Goal: Find specific page/section: Find specific page/section

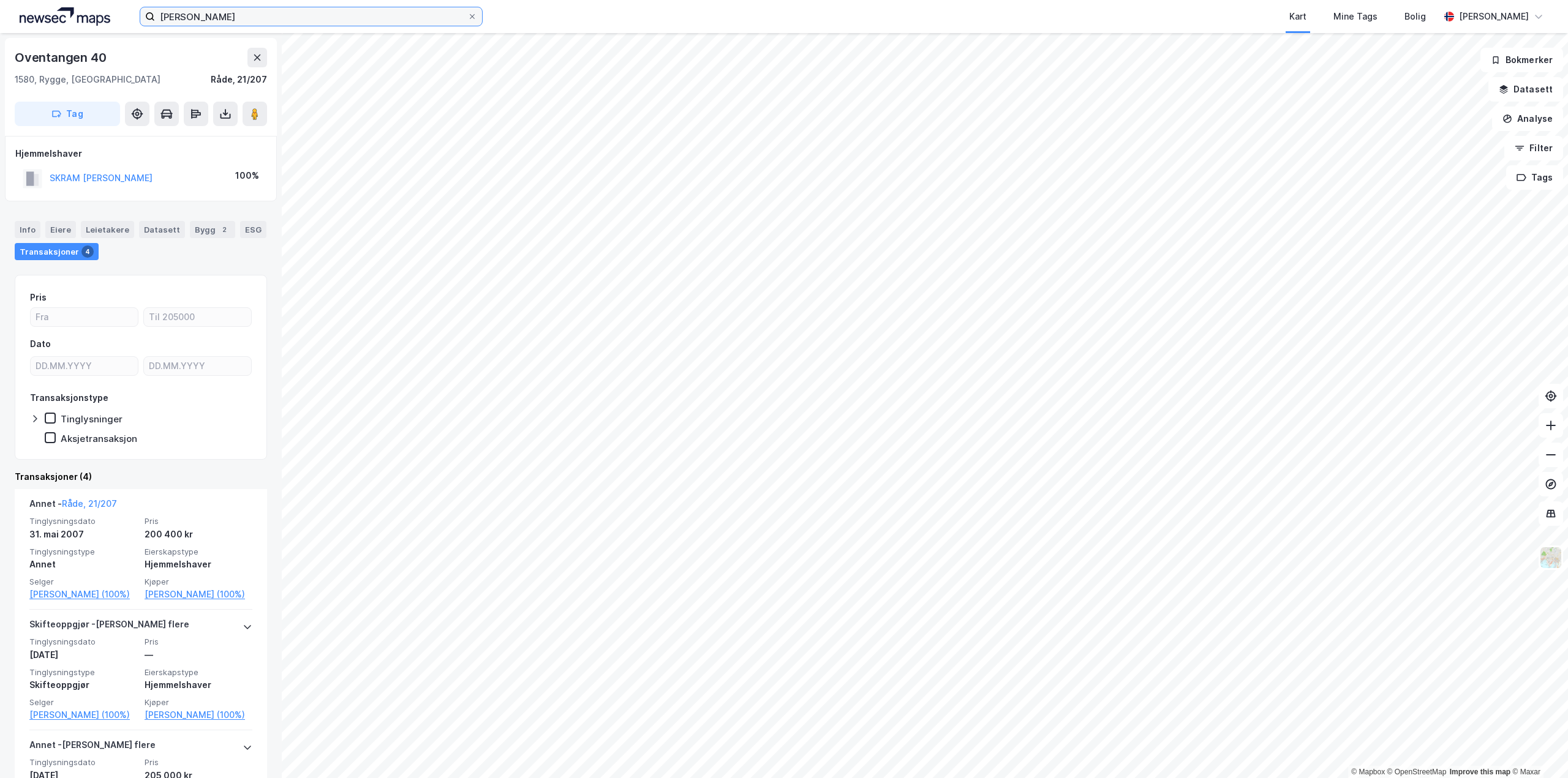
click at [324, 19] on input "[PERSON_NAME]" at bounding box center [311, 16] width 312 height 19
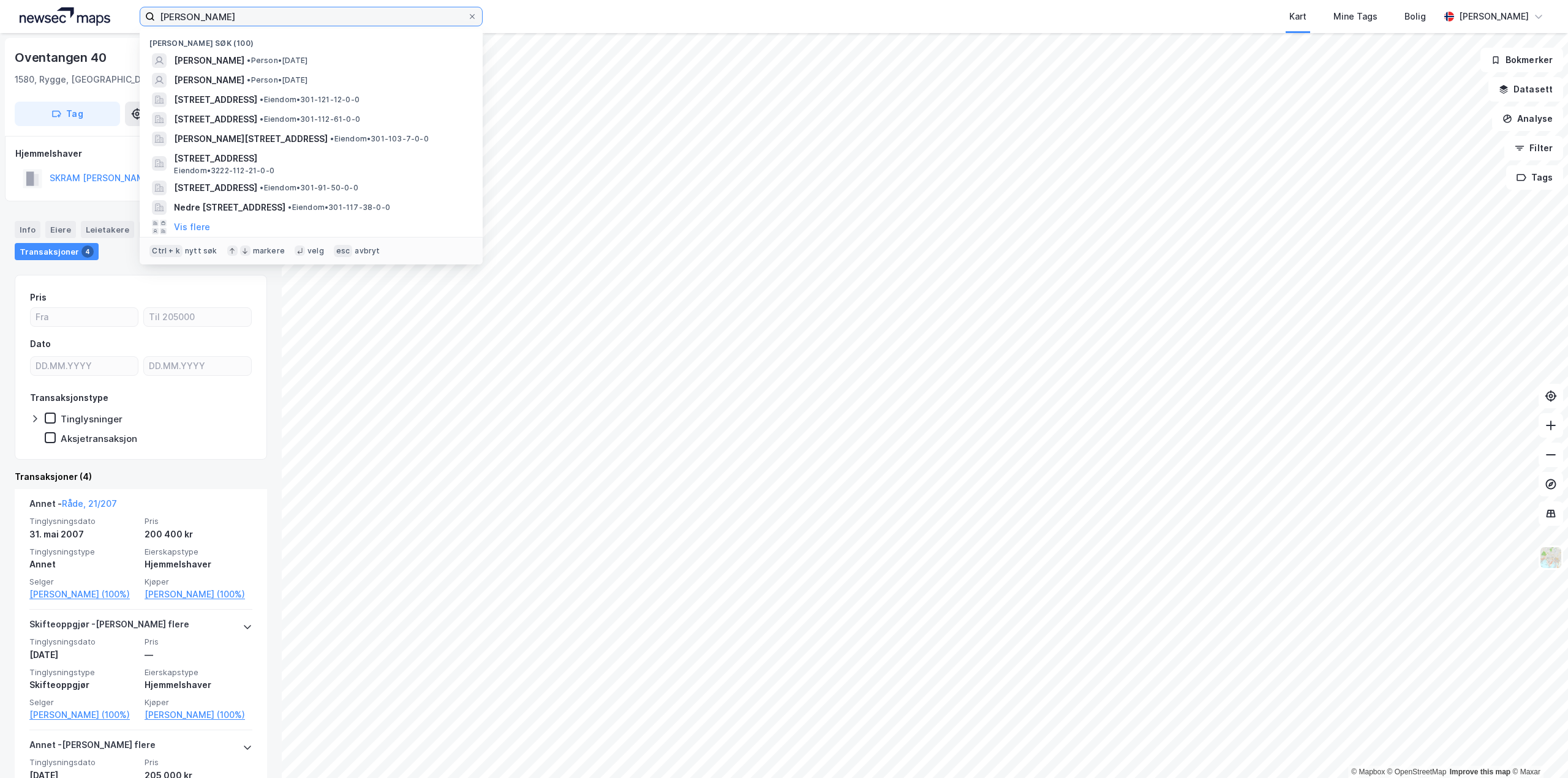
click at [324, 19] on input "[PERSON_NAME]" at bounding box center [311, 16] width 312 height 19
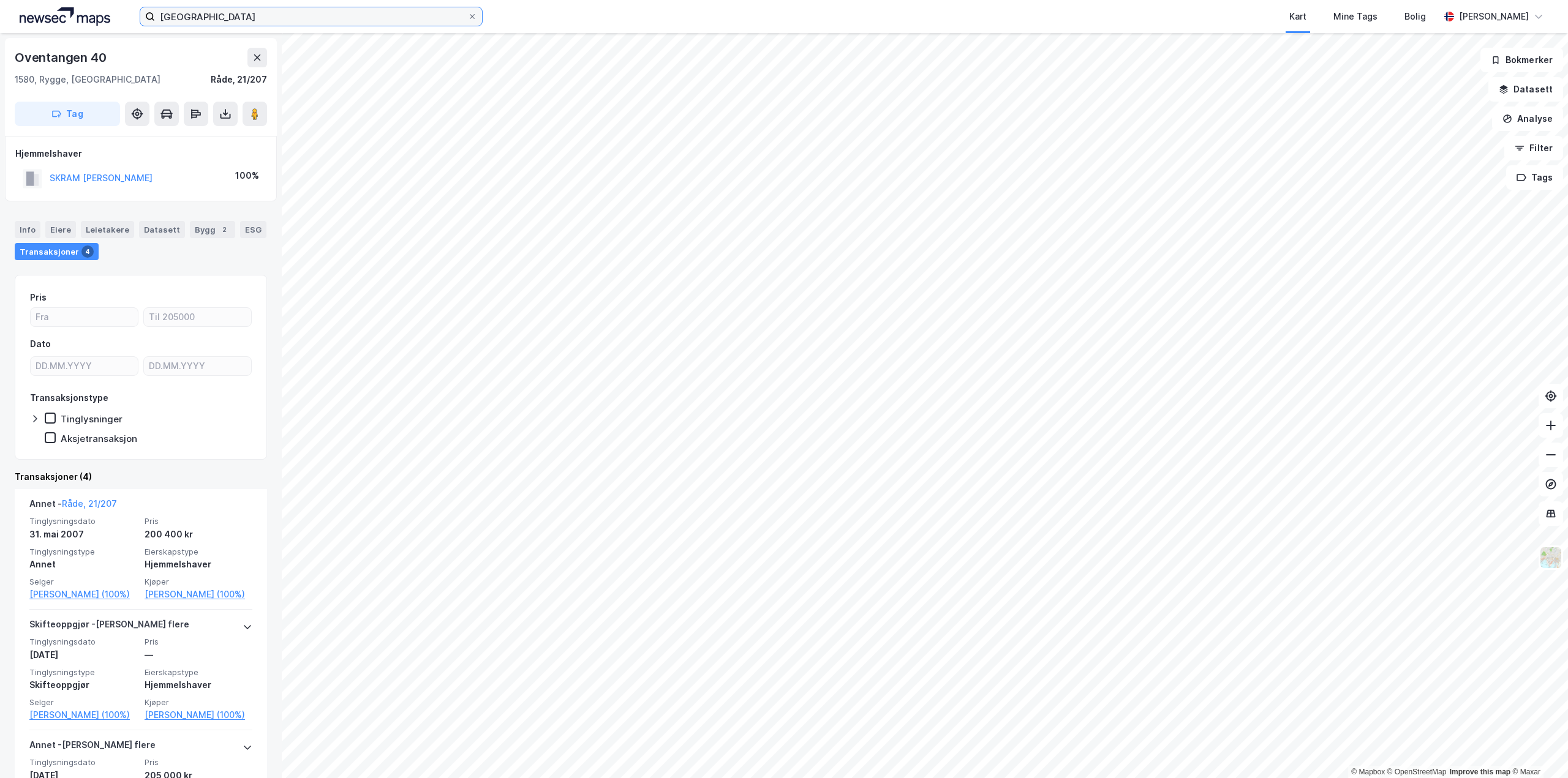
click at [283, 19] on input "[GEOGRAPHIC_DATA]" at bounding box center [311, 16] width 312 height 19
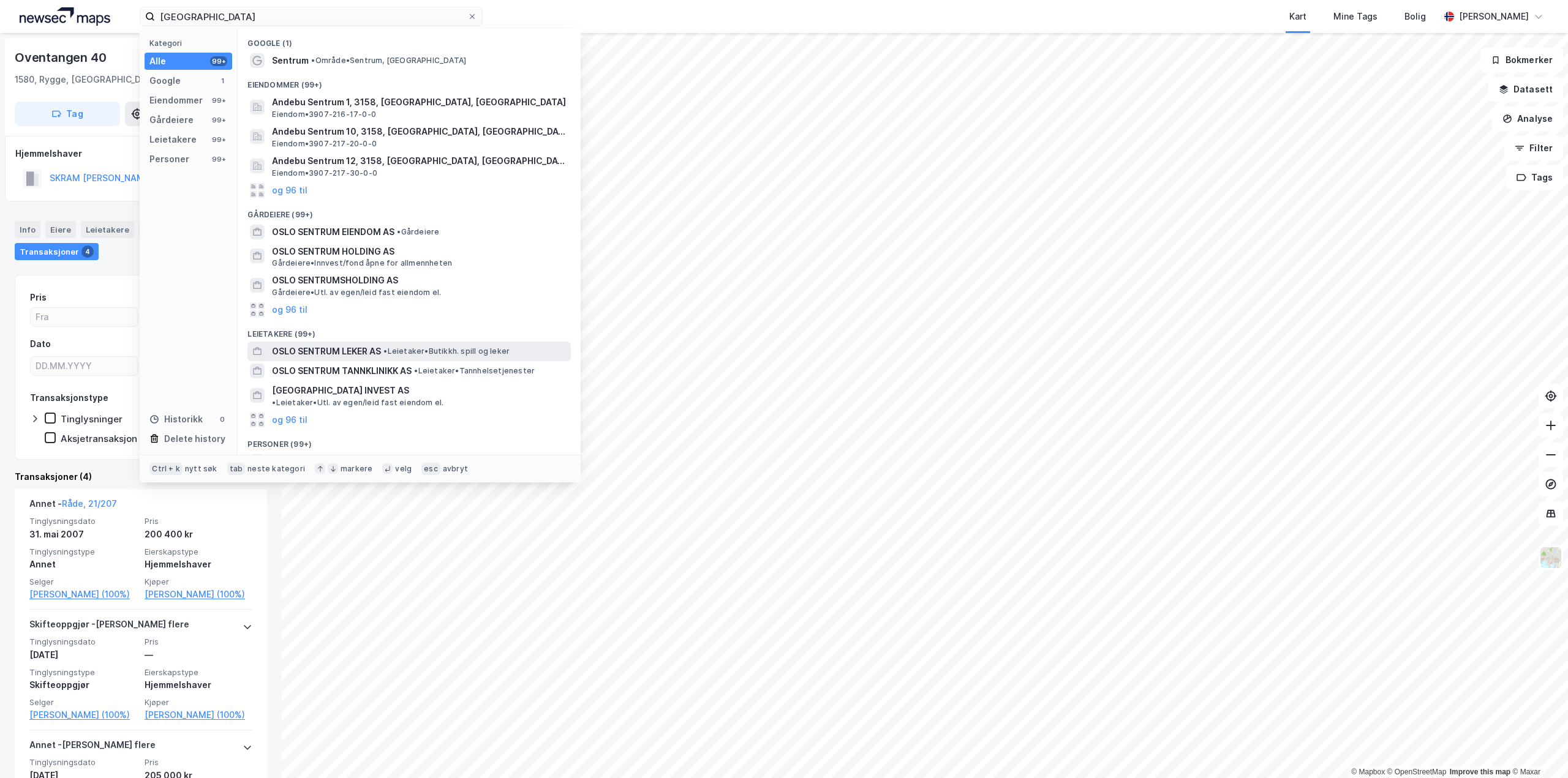
click at [430, 354] on span "• Leietaker • Butikkh. spill og leker" at bounding box center [447, 351] width 126 height 10
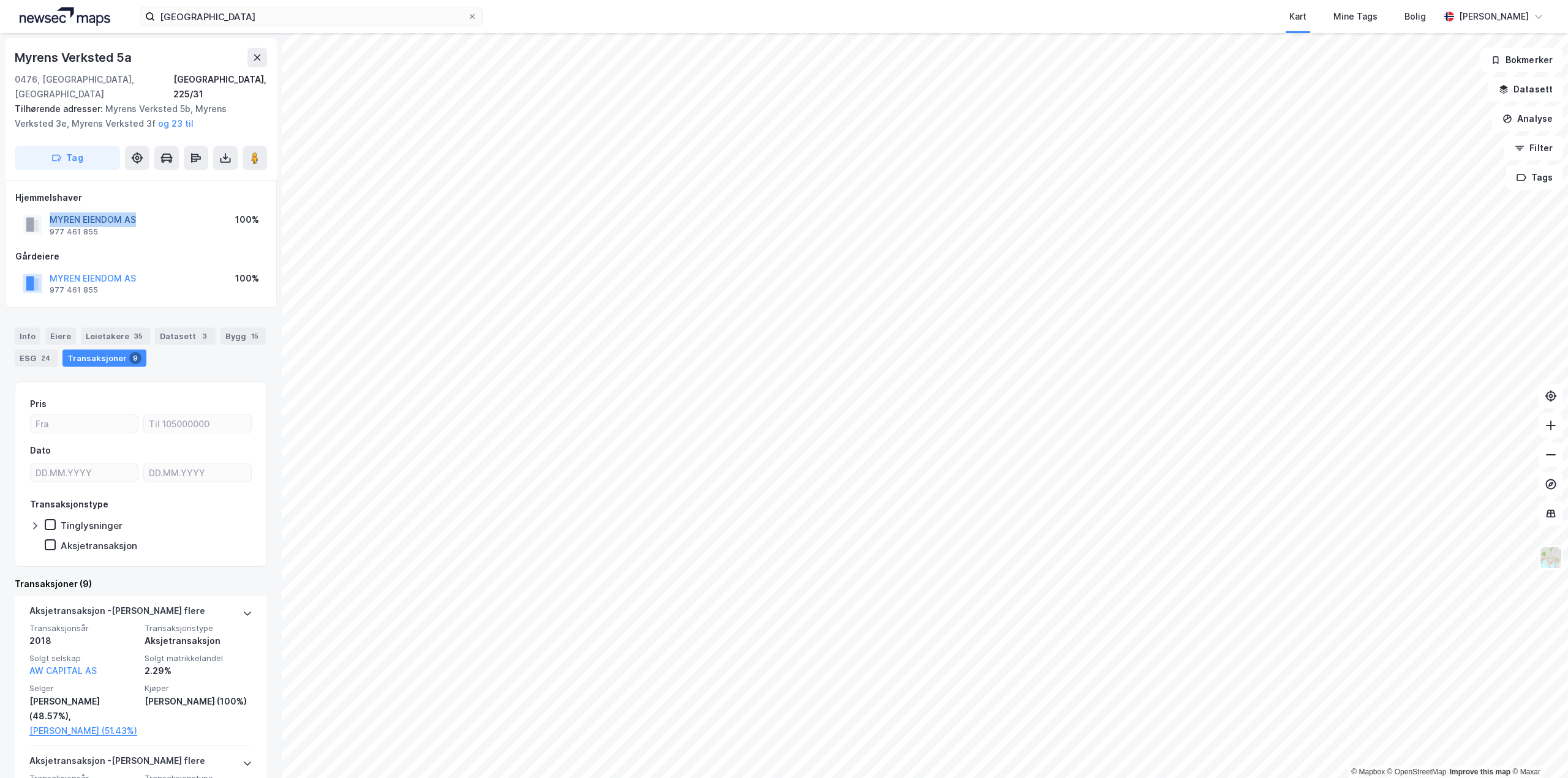
drag, startPoint x: 166, startPoint y: 201, endPoint x: 52, endPoint y: 204, distance: 114.0
click at [52, 210] on div "MYREN EIENDOM AS 977 461 855 100%" at bounding box center [140, 224] width 251 height 29
copy button "MYREN EIENDOM AS"
click at [375, 25] on label "[GEOGRAPHIC_DATA]" at bounding box center [311, 16] width 343 height 19
click at [375, 25] on input "[GEOGRAPHIC_DATA]" at bounding box center [311, 16] width 312 height 19
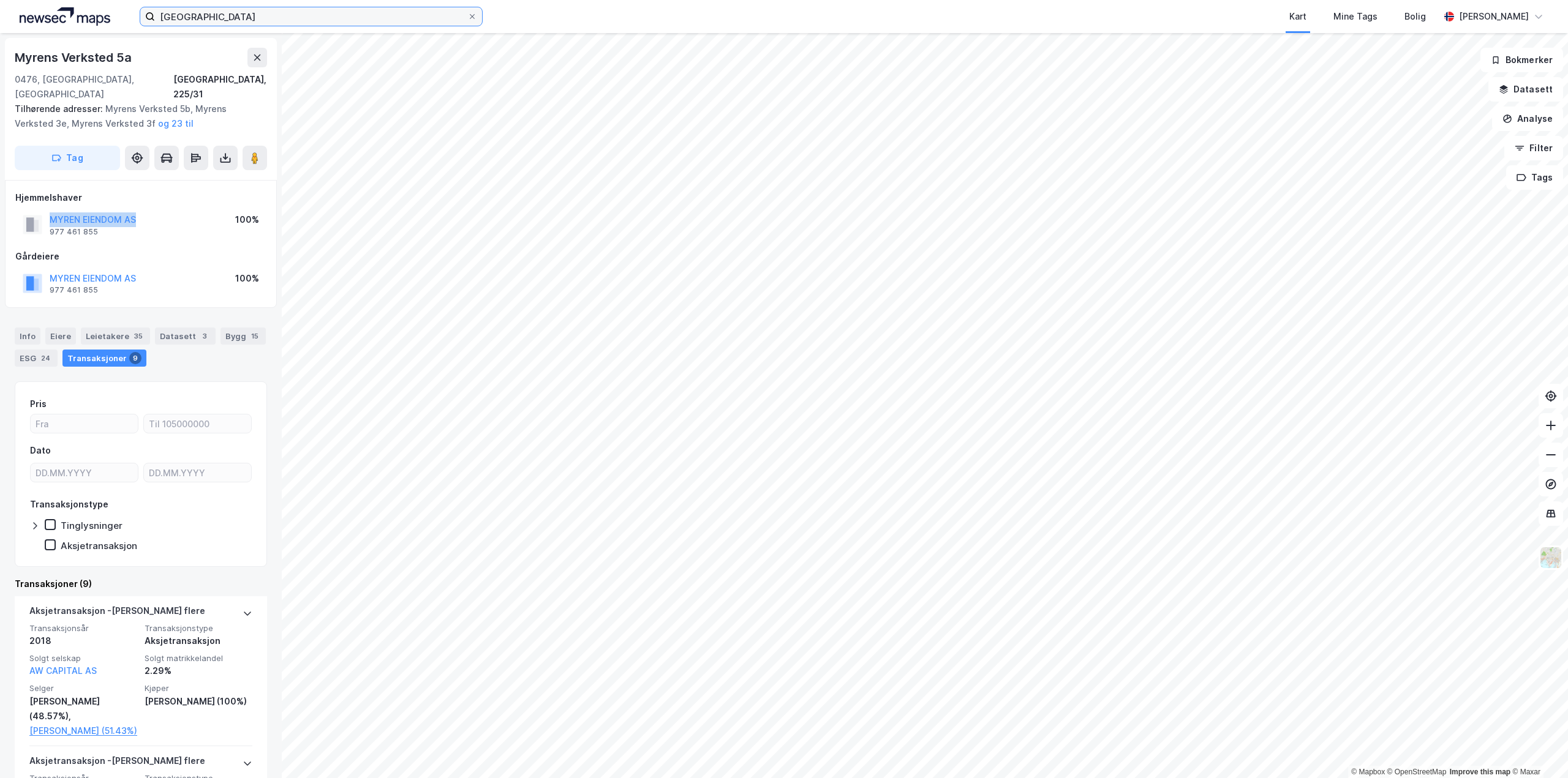
click at [375, 19] on input "[GEOGRAPHIC_DATA]" at bounding box center [311, 16] width 312 height 19
click at [375, 17] on input "[GEOGRAPHIC_DATA]" at bounding box center [311, 16] width 312 height 19
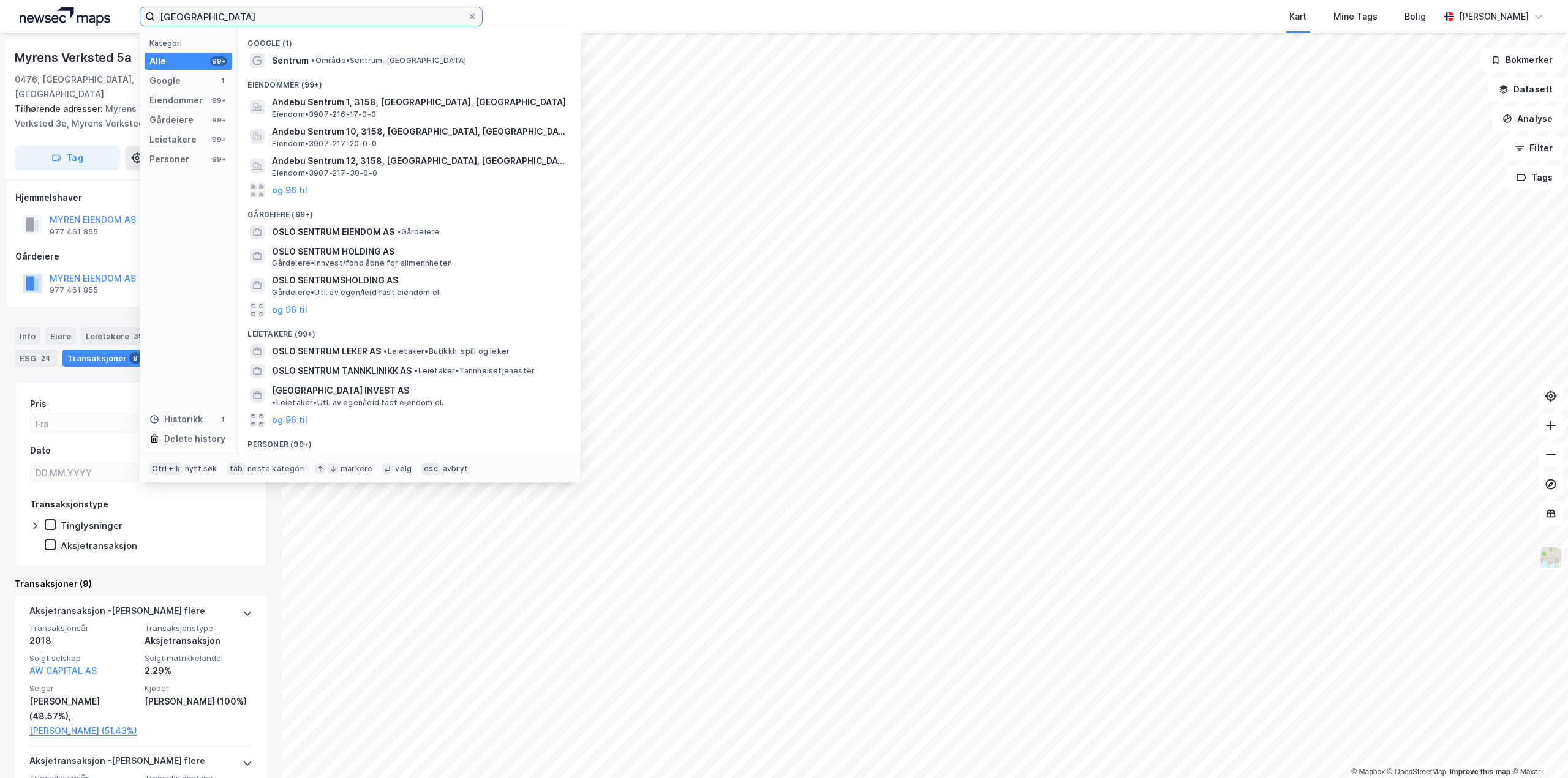
click at [375, 17] on input "[GEOGRAPHIC_DATA]" at bounding box center [311, 16] width 312 height 19
paste input "Haugenstua Butikksenter AS"
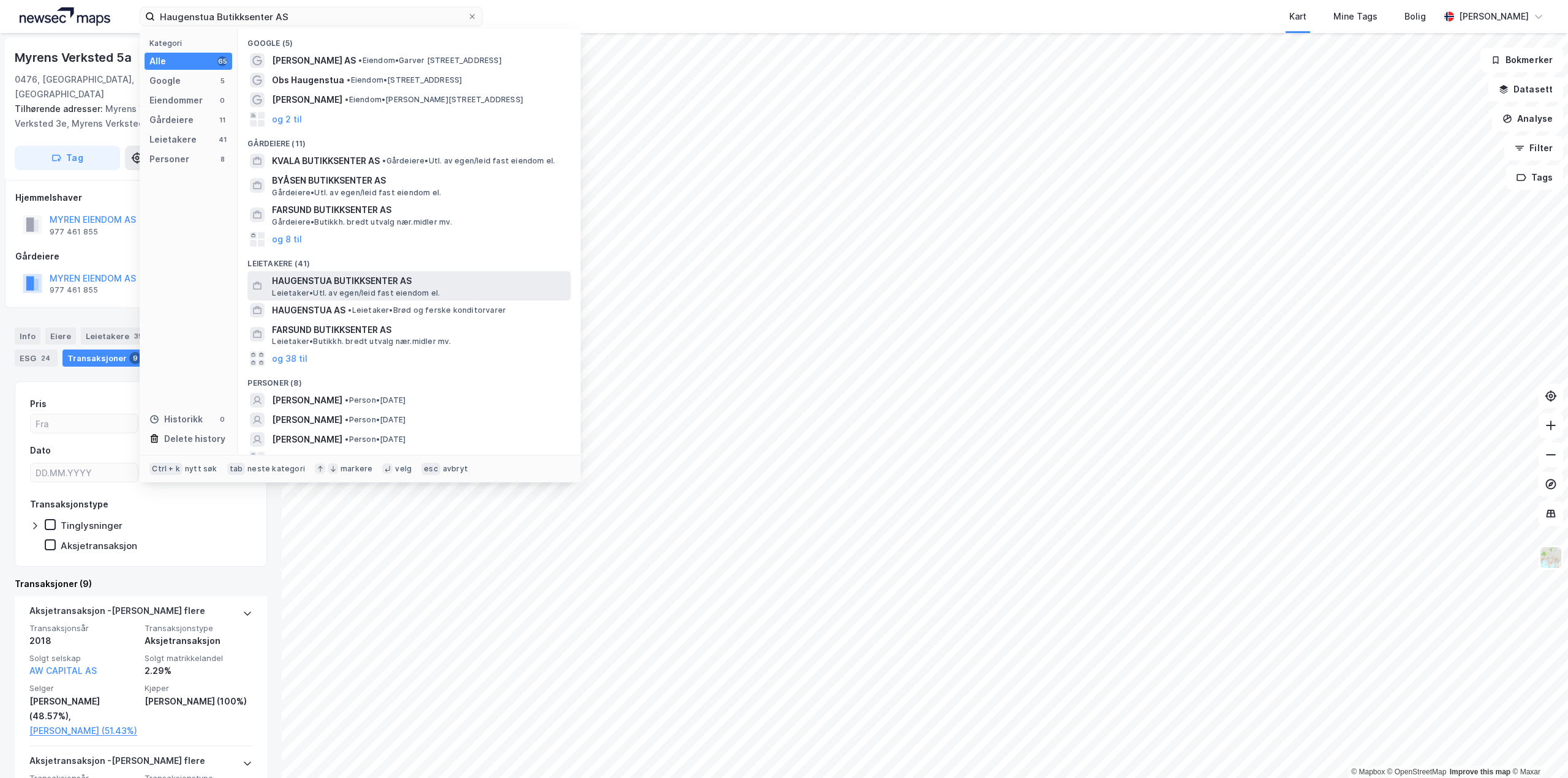
click at [411, 279] on span "HAUGENSTUA BUTIKKSENTER AS" at bounding box center [419, 281] width 294 height 15
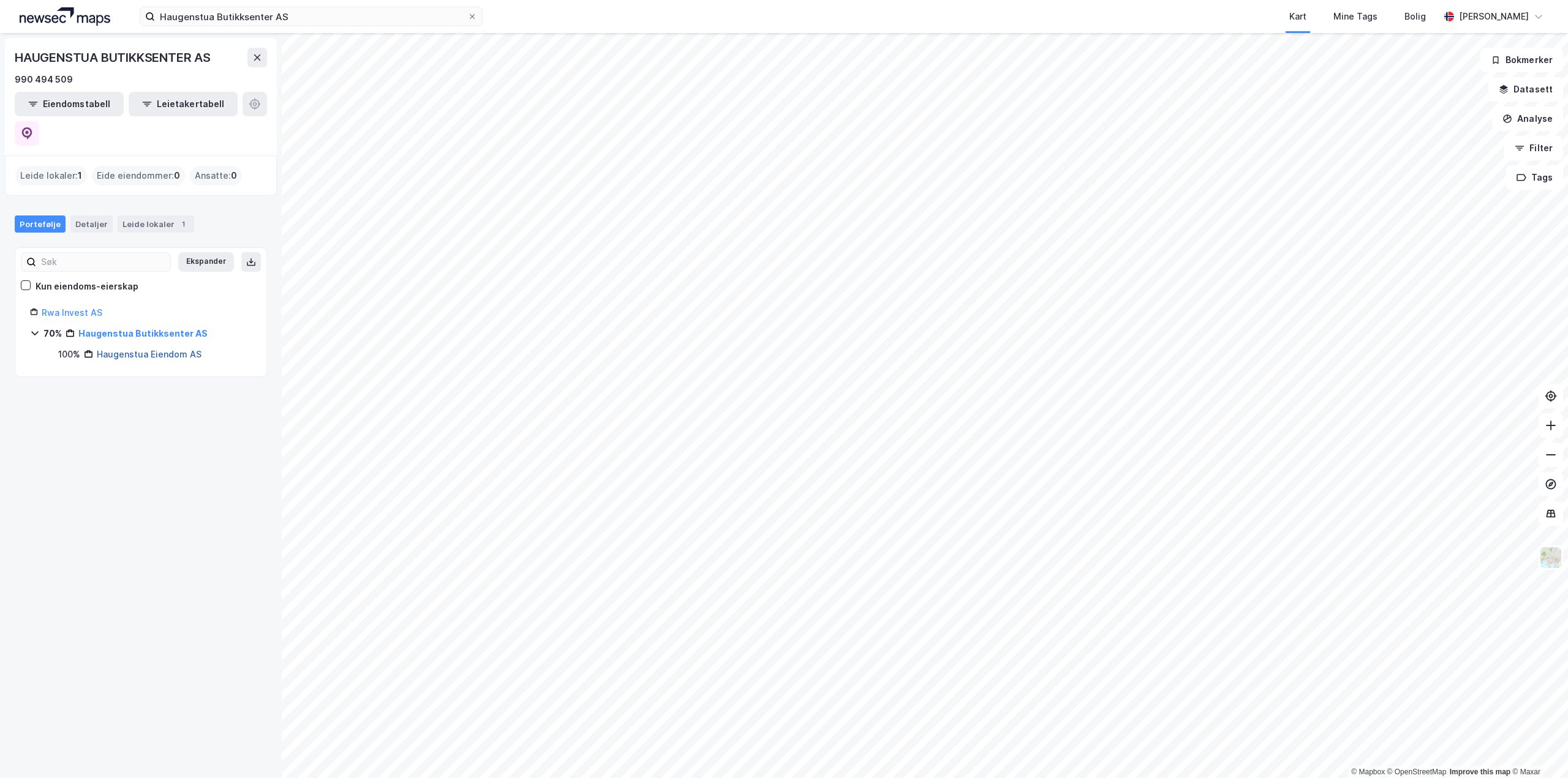
click at [155, 349] on link "Haugenstua Eiendom AS" at bounding box center [149, 354] width 105 height 10
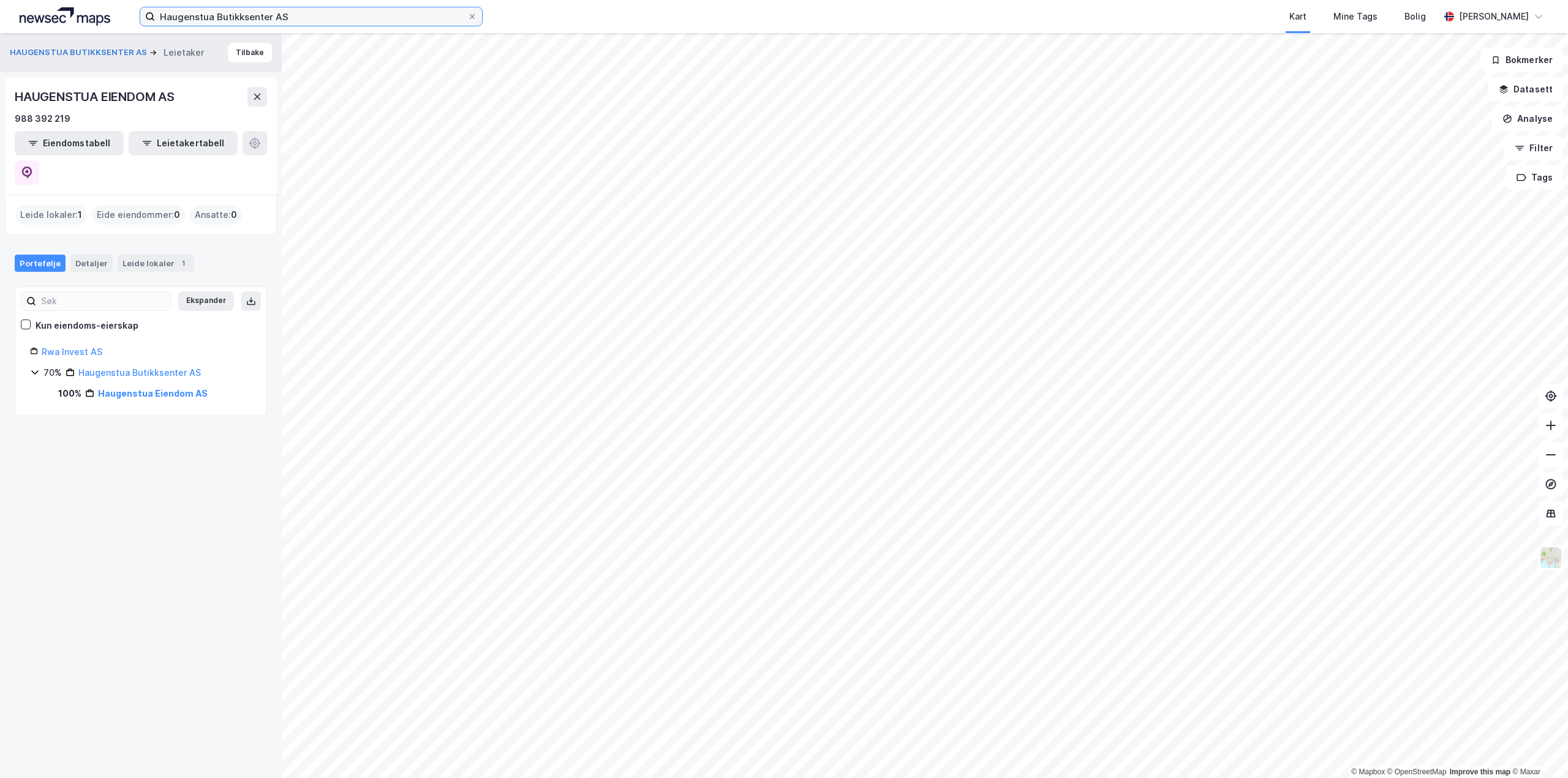
click at [425, 19] on input "Haugenstua Butikksenter AS" at bounding box center [311, 16] width 312 height 19
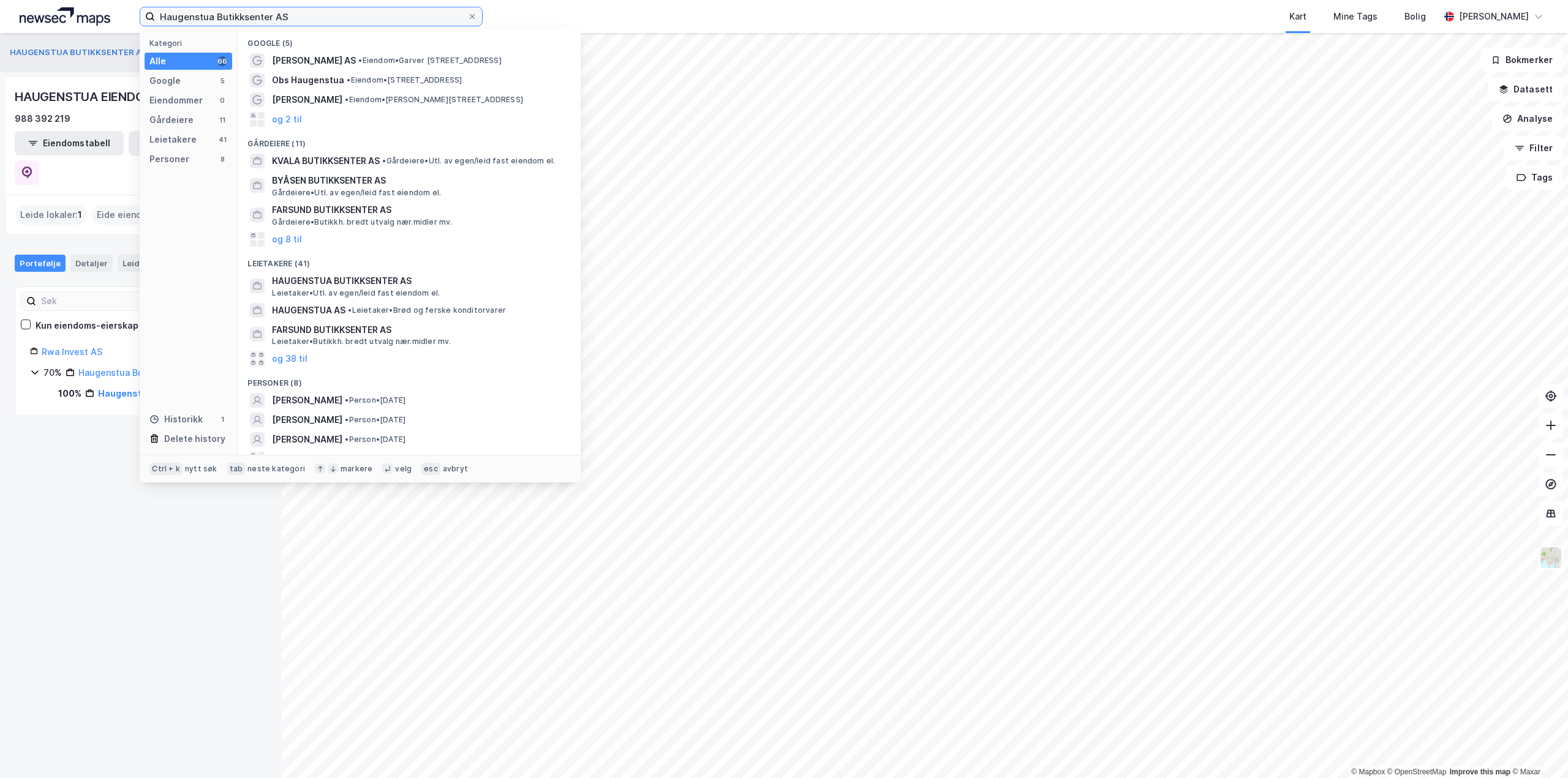
click at [425, 19] on input "Haugenstua Butikksenter AS" at bounding box center [311, 16] width 312 height 19
paste input "[STREET_ADDRESS]"
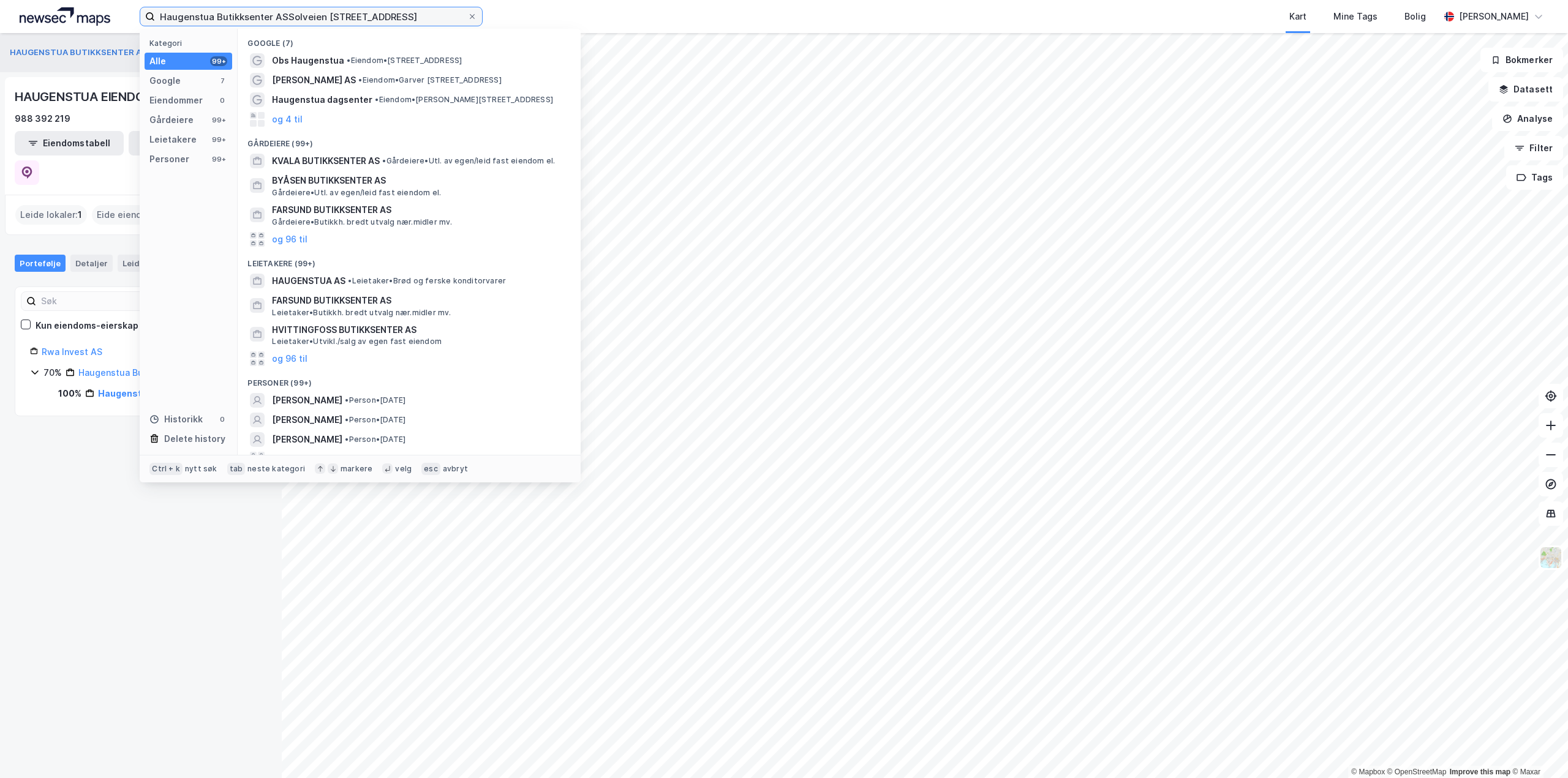
drag, startPoint x: 442, startPoint y: 15, endPoint x: 88, endPoint y: 15, distance: 354.0
click at [88, 15] on div "Haugenstua Butikksenter ASSolveien [STREET_ADDRESS] Kategori Alle 99+ Google 7 …" at bounding box center [784, 16] width 1568 height 33
click at [285, 18] on input "Haugenstua Butikksenter ASSolveien [STREET_ADDRESS]" at bounding box center [311, 16] width 312 height 19
drag, startPoint x: 285, startPoint y: 16, endPoint x: 1, endPoint y: 31, distance: 284.4
click at [0, 32] on div "Haugenstua Butikksenter ASSolveien [STREET_ADDRESS] Kategori Alle 99+ Google 7 …" at bounding box center [784, 16] width 1568 height 33
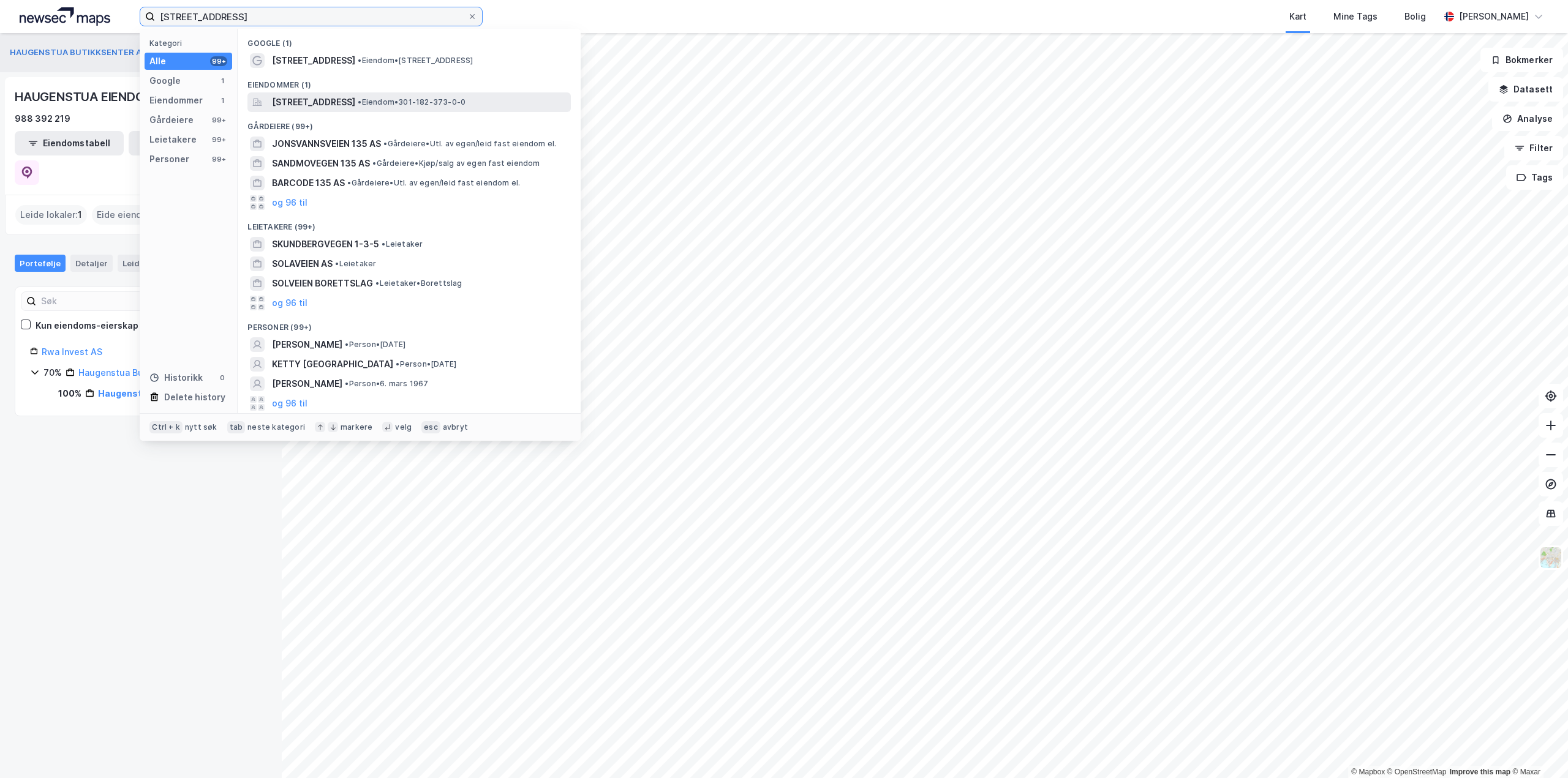
type input "[STREET_ADDRESS]"
click at [462, 103] on span "• Eiendom • 301-182-373-0-0" at bounding box center [411, 102] width 108 height 10
